Goal: Information Seeking & Learning: Learn about a topic

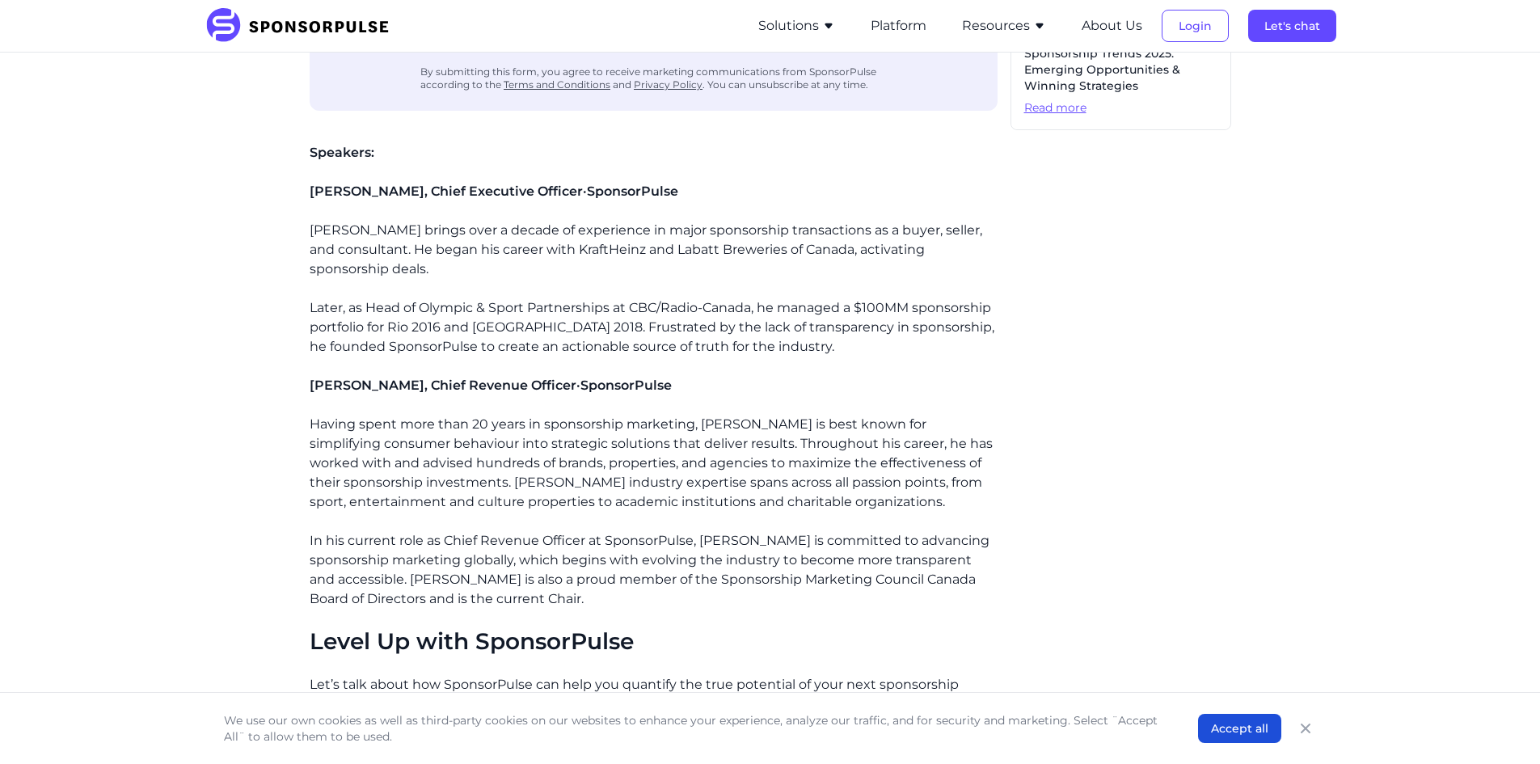
scroll to position [1132, 0]
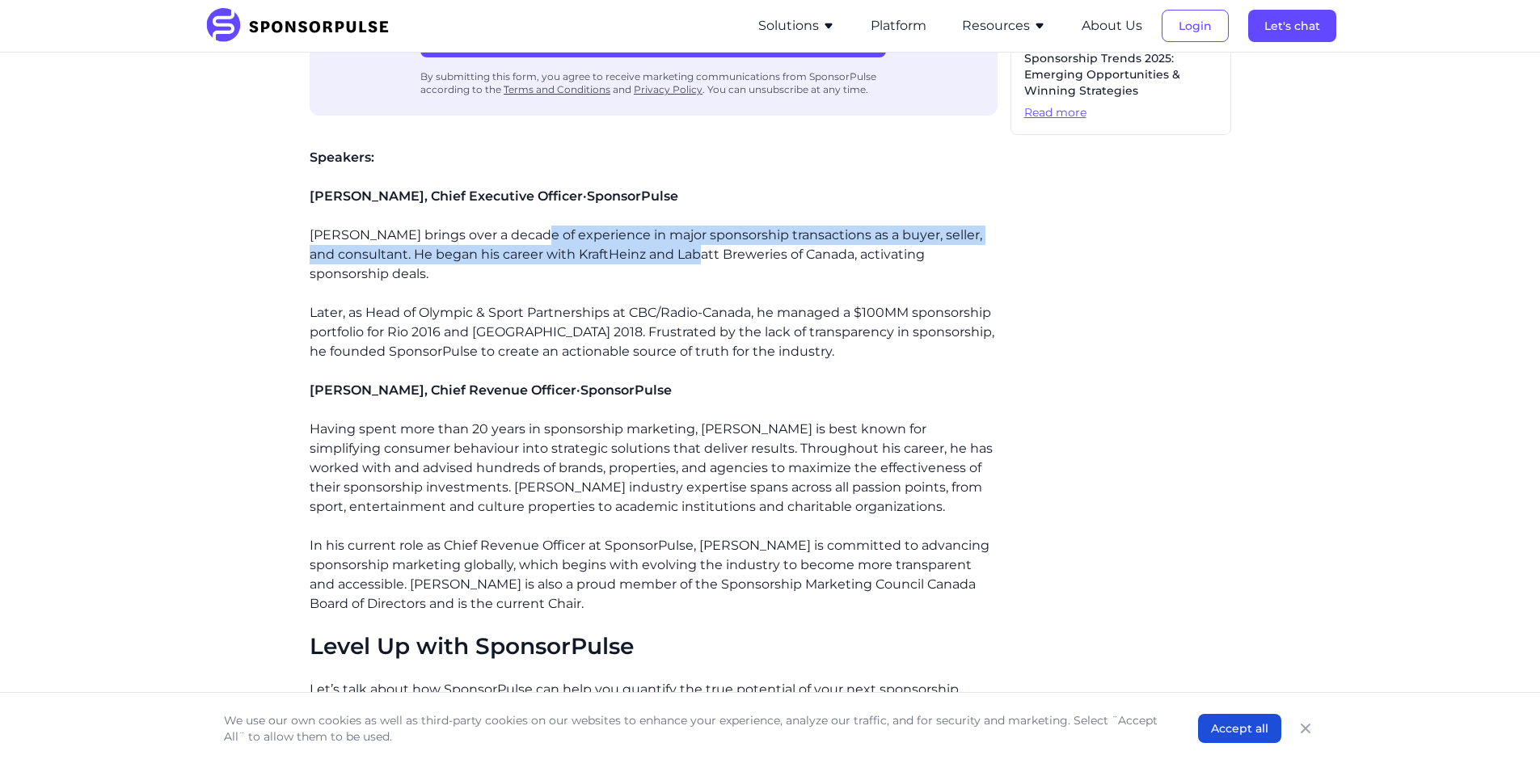
drag, startPoint x: 667, startPoint y: 214, endPoint x: 739, endPoint y: 239, distance: 75.9
click at [739, 239] on p "[PERSON_NAME] brings over a decade of experience in major sponsorship transacti…" at bounding box center [654, 294] width 688 height 136
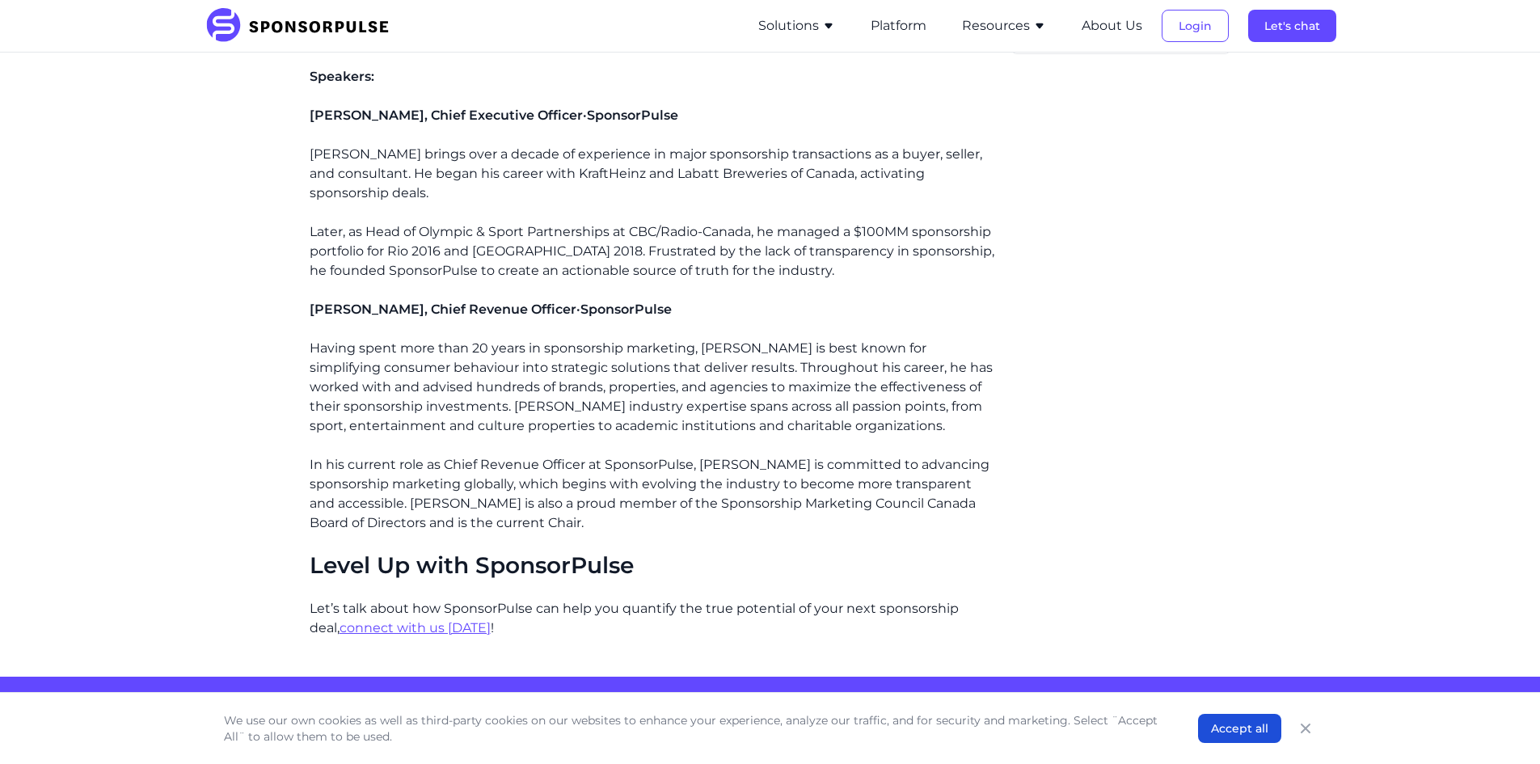
scroll to position [1294, 0]
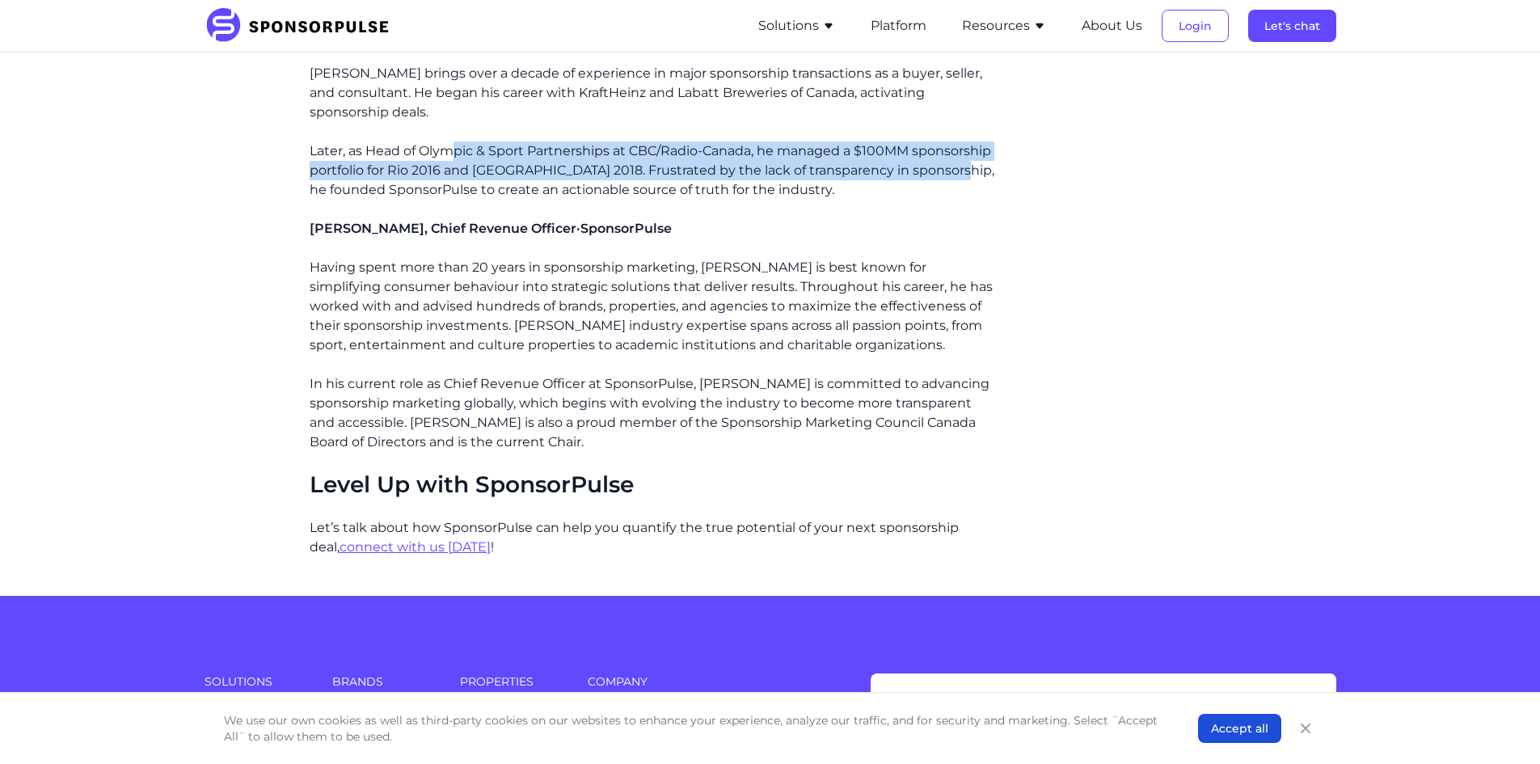
drag, startPoint x: 455, startPoint y: 127, endPoint x: 966, endPoint y: 150, distance: 510.8
click at [966, 150] on p "[PERSON_NAME] brings over a decade of experience in major sponsorship transacti…" at bounding box center [654, 132] width 688 height 136
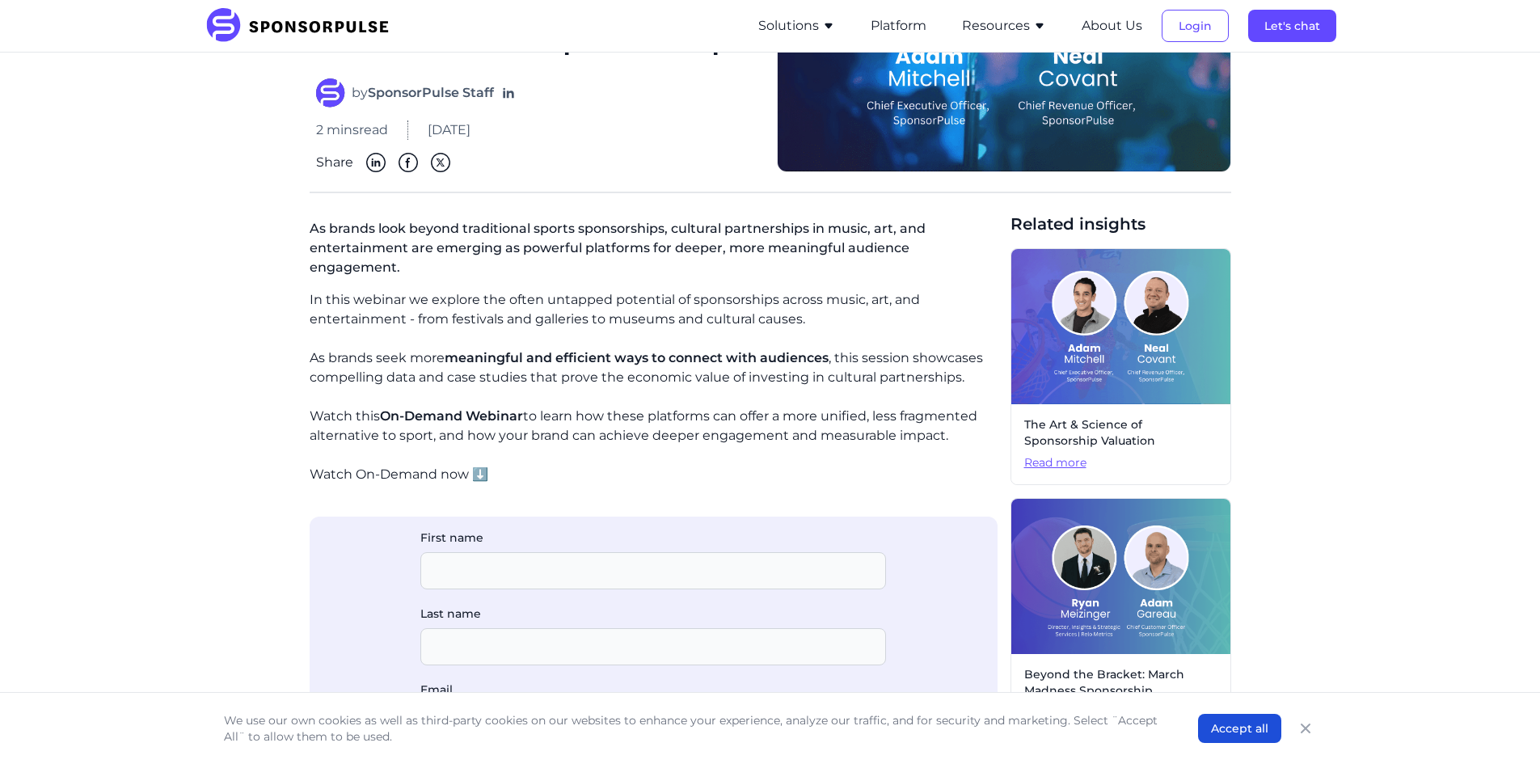
scroll to position [241, 0]
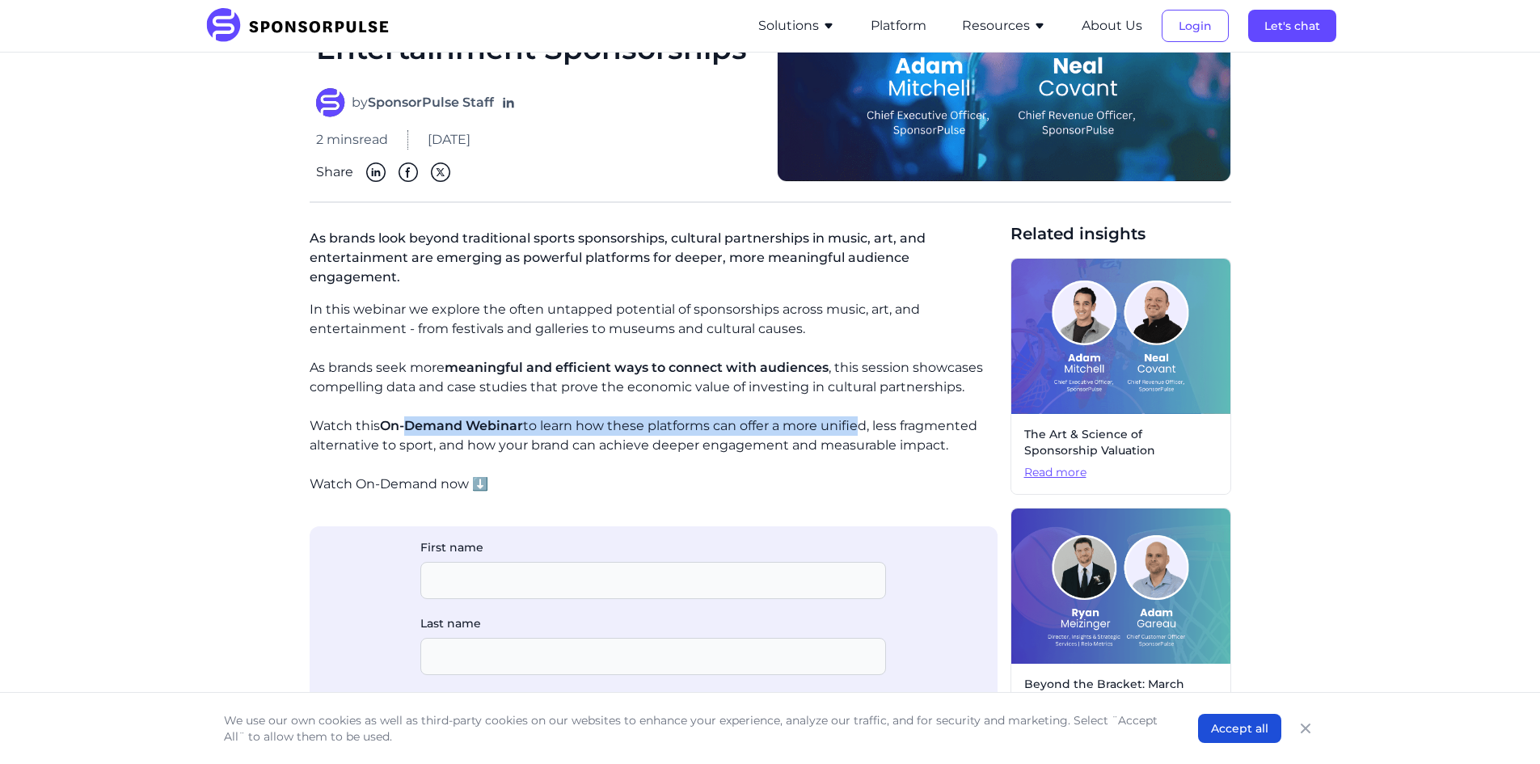
drag, startPoint x: 410, startPoint y: 404, endPoint x: 868, endPoint y: 397, distance: 457.7
click at [868, 416] on p "Watch this On-Demand Webinar to learn how these platforms can offer a more unif…" at bounding box center [654, 435] width 688 height 39
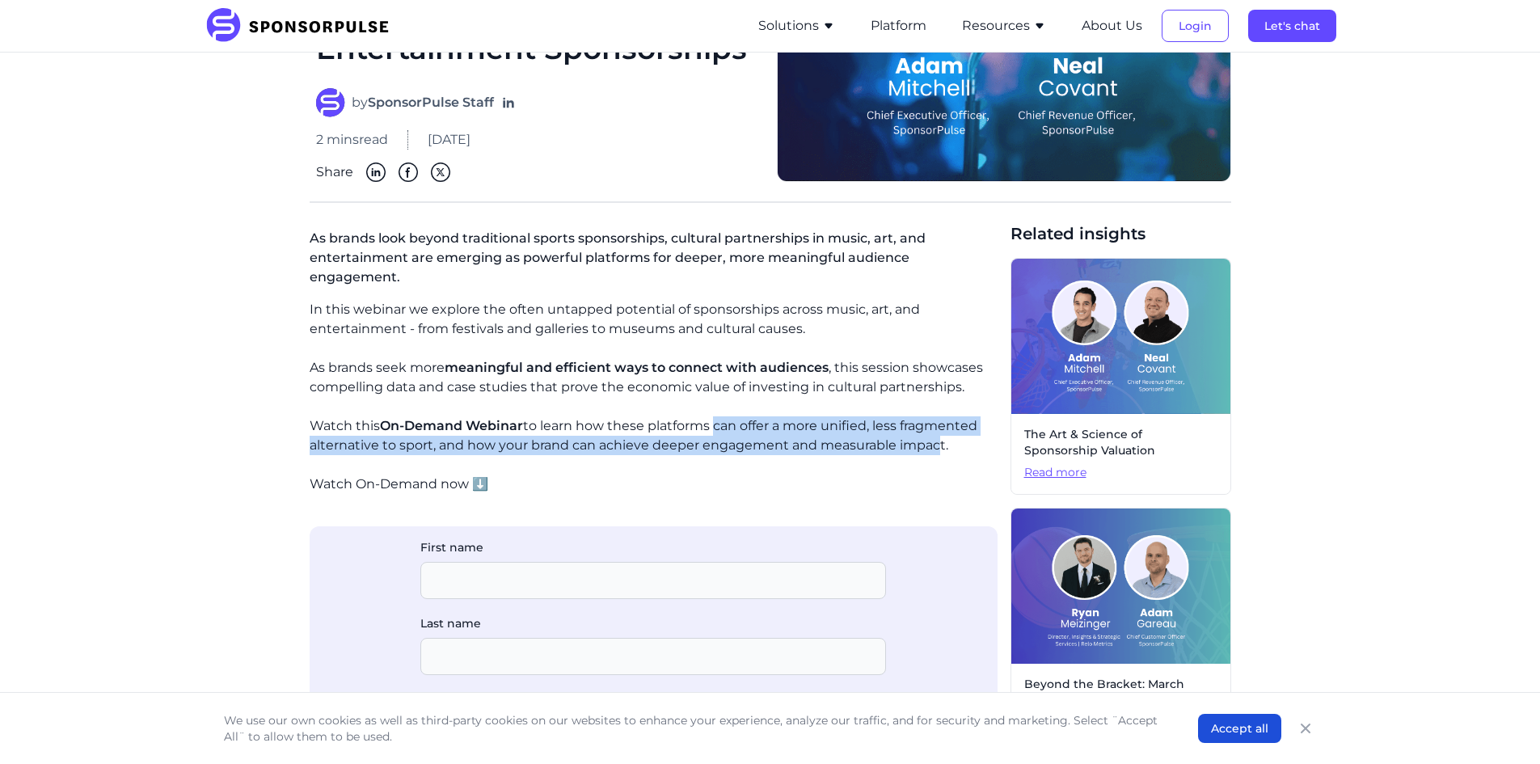
drag, startPoint x: 718, startPoint y: 400, endPoint x: 941, endPoint y: 420, distance: 224.0
click at [941, 420] on p "Watch this On-Demand Webinar to learn how these platforms can offer a more unif…" at bounding box center [654, 435] width 688 height 39
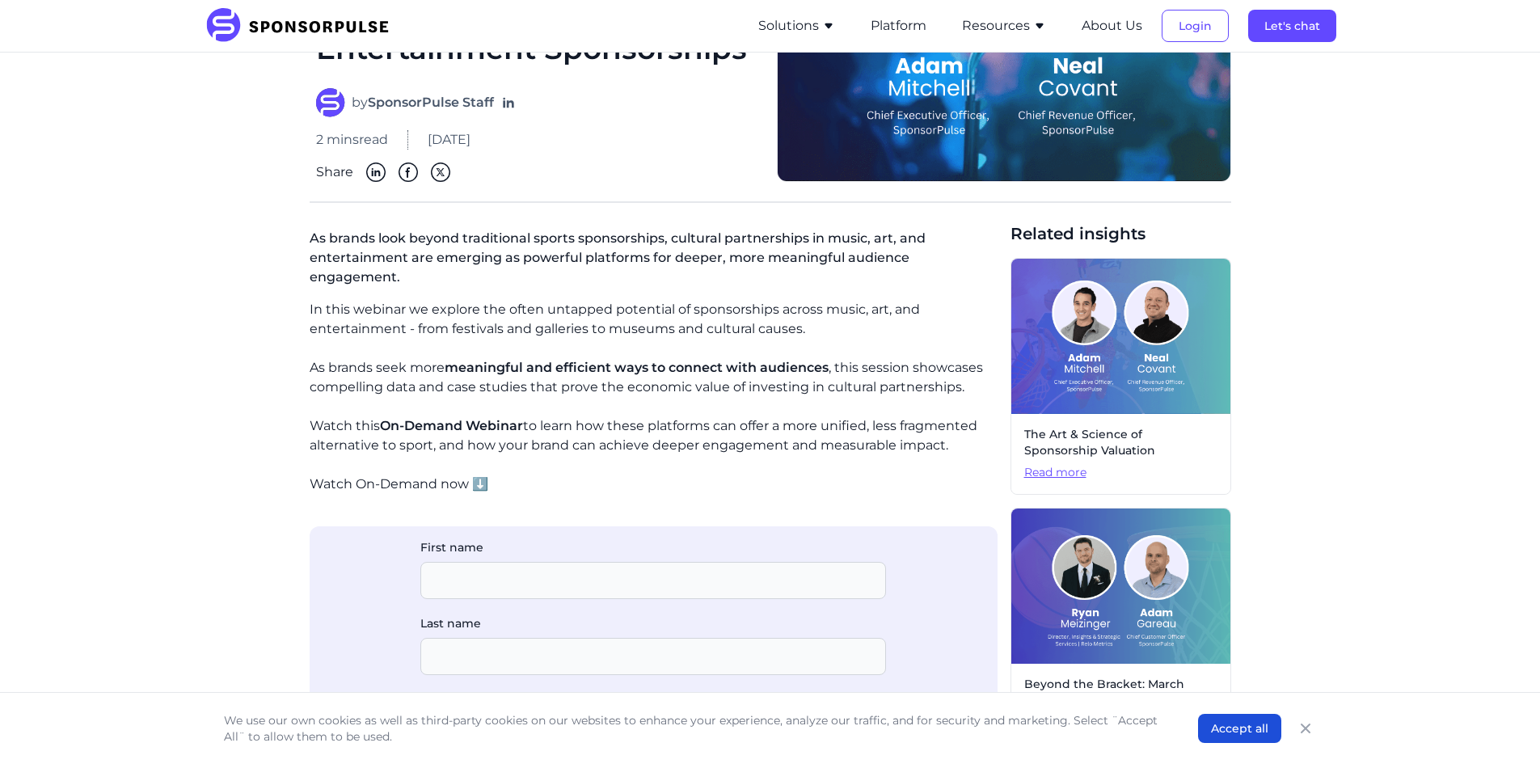
click at [611, 416] on p "Watch this On-Demand Webinar to learn how these platforms can offer a more unif…" at bounding box center [654, 435] width 688 height 39
drag, startPoint x: 368, startPoint y: 352, endPoint x: 782, endPoint y: 357, distance: 414.1
click at [782, 358] on p "As brands seek more meaningful and efficient ways to connect with audiences , t…" at bounding box center [654, 377] width 688 height 39
click at [783, 358] on p "As brands seek more meaningful and efficient ways to connect with audiences , t…" at bounding box center [654, 377] width 688 height 39
